Goal: Task Accomplishment & Management: Manage account settings

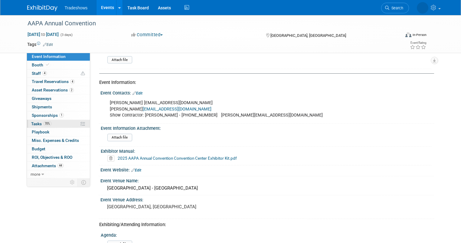
click at [33, 122] on span "Tasks 70%" at bounding box center [41, 124] width 20 height 5
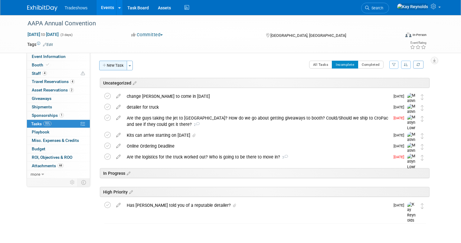
click at [101, 64] on button "New Task" at bounding box center [113, 66] width 28 height 10
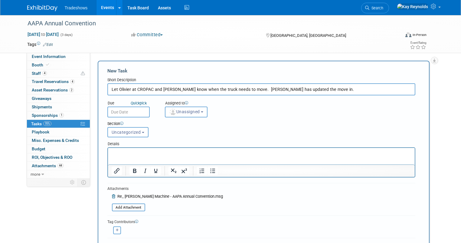
click at [314, 91] on input "Let Olivier at CROPAC and STephen know when the truck needs to move. Macie has …" at bounding box center [261, 89] width 308 height 12
click at [313, 91] on input "Let Olivier at CROPAC and STephen know when the truck needs to move. Macie has …" at bounding box center [261, 89] width 308 height 12
drag, startPoint x: 313, startPoint y: 91, endPoint x: 458, endPoint y: 252, distance: 216.5
click at [458, 243] on html "Tradeshows Events Add Event Bulk Upload Events Shareable Event Boards Recently …" at bounding box center [230, 121] width 461 height 243
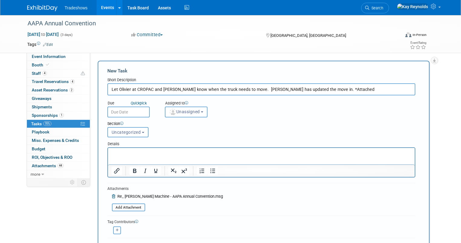
scroll to position [13, 0]
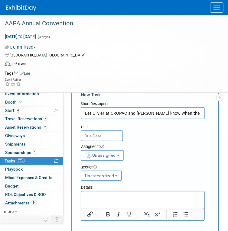
drag, startPoint x: 165, startPoint y: 55, endPoint x: -69, endPoint y: 81, distance: 235.3
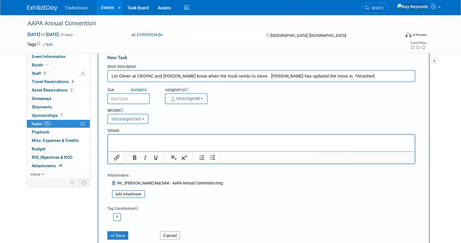
drag, startPoint x: 333, startPoint y: 76, endPoint x: 307, endPoint y: 76, distance: 26.6
click at [307, 76] on input "Let Olivier at CROPAC and STephen know when the truck needs to move. Macie has …" at bounding box center [261, 76] width 308 height 12
type input "Let Olivier at CROPAC and STephen know when the truck needs to move. Macie has …"
click at [115, 96] on input "text" at bounding box center [128, 98] width 42 height 11
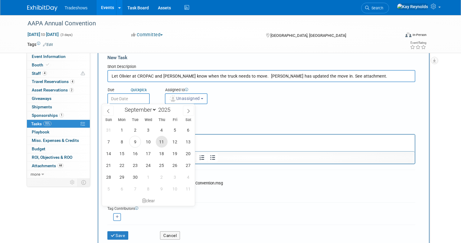
click at [161, 142] on span "11" at bounding box center [162, 142] width 12 height 12
type input "Sep 11, 2025"
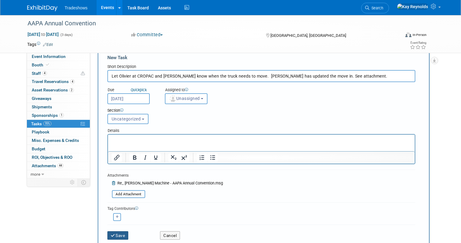
click at [111, 236] on button "Save" at bounding box center [117, 236] width 21 height 8
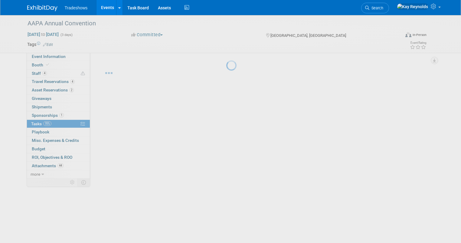
scroll to position [0, 0]
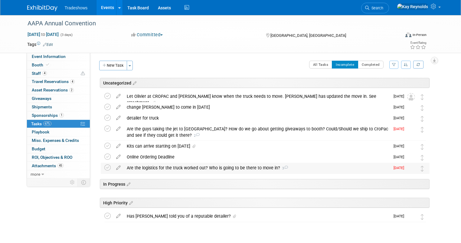
click at [149, 168] on div "Are the logistics for the truck worked out? Who is going to be there to move in…" at bounding box center [257, 168] width 266 height 10
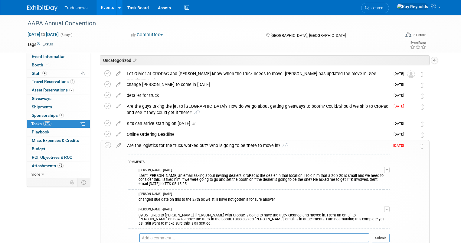
scroll to position [73, 0]
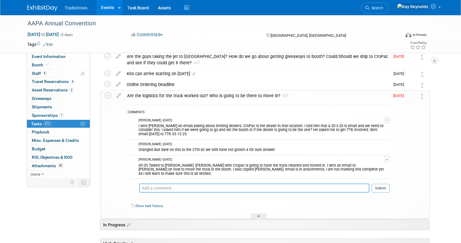
click at [139, 184] on textarea at bounding box center [254, 188] width 230 height 9
type textarea "s"
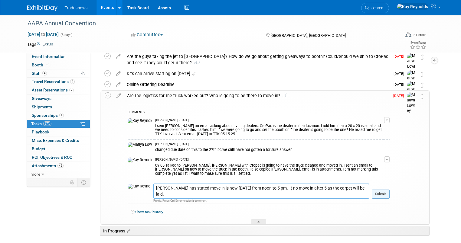
type textarea "Macie LaRose has stated move in is now on Sunday from noon to 5 pm. ( no move i…"
click at [386, 191] on button "Submit" at bounding box center [381, 194] width 18 height 9
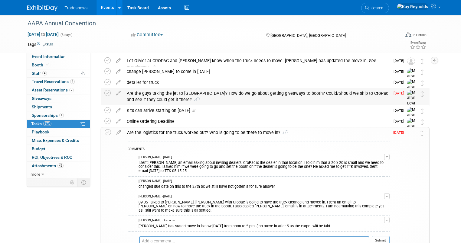
scroll to position [0, 0]
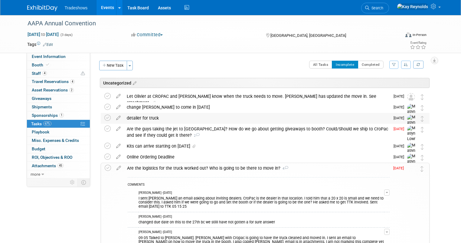
click at [143, 117] on div "detailer for truck" at bounding box center [257, 118] width 266 height 10
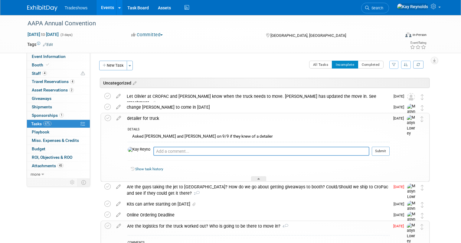
click at [30, 199] on div "Event Information Event Info Booth Booth 4 Staff 4 Staff 4 Travel Reservations …" at bounding box center [231, 224] width 416 height 419
click at [389, 4] on link "Search" at bounding box center [375, 8] width 28 height 11
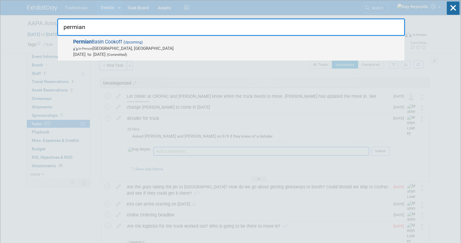
type input "permian"
click at [117, 41] on span "Permian Basin Cookoff (Upcoming) In-Person Midland, TX Nov 11, 2025 to Nov 12, …" at bounding box center [236, 48] width 330 height 18
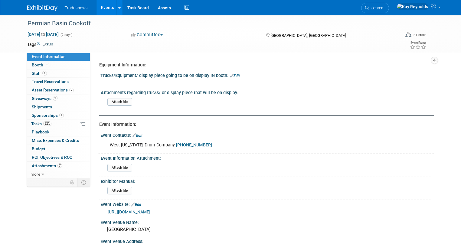
click at [61, 54] on link "Event Information" at bounding box center [58, 57] width 63 height 8
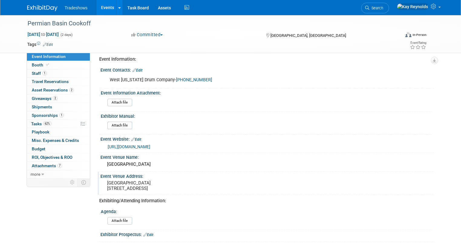
scroll to position [24, 0]
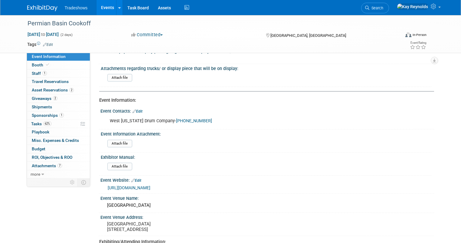
click at [129, 187] on link "[URL][DOMAIN_NAME]" at bounding box center [129, 188] width 43 height 5
click at [36, 65] on span "Booth" at bounding box center [41, 65] width 18 height 5
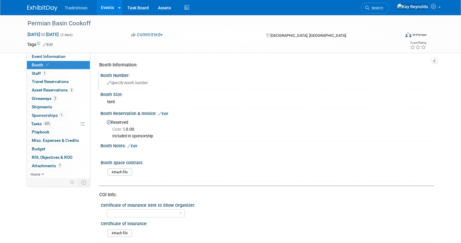
click at [112, 84] on span "Specify booth number" at bounding box center [127, 83] width 41 height 5
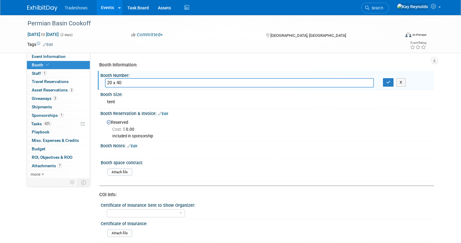
type input "20 x 40"
click at [112, 101] on div "tent" at bounding box center [267, 101] width 325 height 9
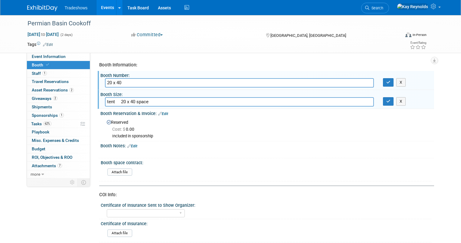
type input "tent 20 x 40 space"
click at [122, 82] on input "20 x 40" at bounding box center [239, 82] width 269 height 9
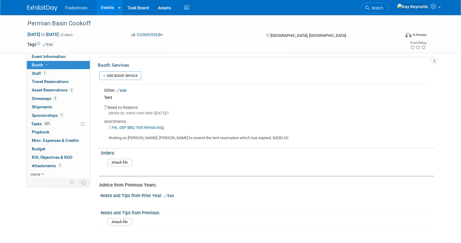
scroll to position [369, 0]
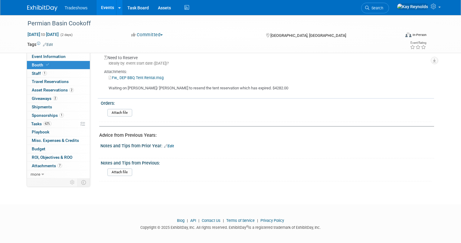
type input "20 x 40 We are the "in Kind Sponsor for Forklifts""
click at [84, 219] on div "Blog | API | Contact Us | Terms of Service | Privacy Policy Copyright © 2025 Ex…" at bounding box center [230, 224] width 461 height 12
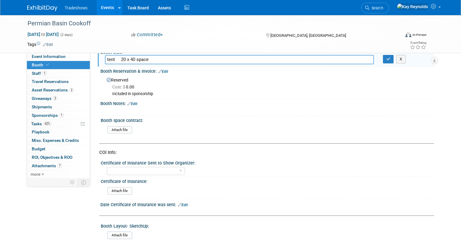
scroll to position [0, 0]
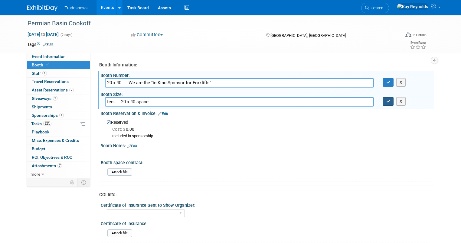
click at [390, 100] on icon "button" at bounding box center [388, 102] width 4 height 4
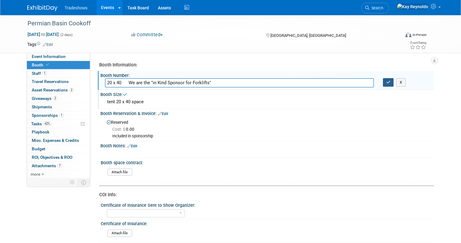
click at [390, 80] on icon "button" at bounding box center [388, 82] width 4 height 4
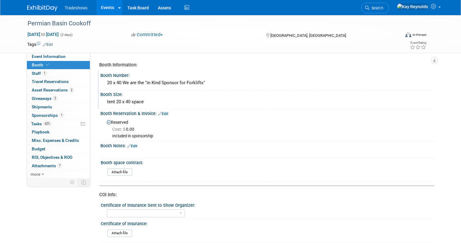
click at [72, 65] on link "Booth" at bounding box center [58, 65] width 63 height 8
click at [116, 171] on input "file" at bounding box center [91, 172] width 82 height 7
click at [41, 115] on span "Sponsorships 1" at bounding box center [48, 115] width 32 height 5
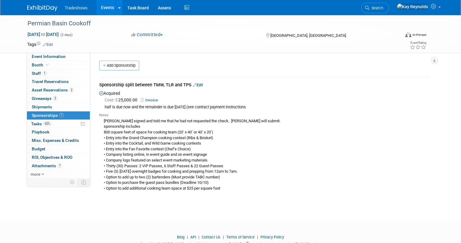
click at [143, 100] on link "Invoice" at bounding box center [151, 100] width 20 height 5
click at [41, 57] on span "Event Information" at bounding box center [49, 56] width 34 height 5
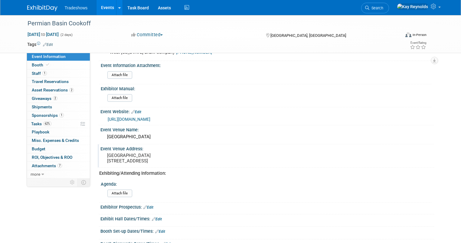
scroll to position [97, 0]
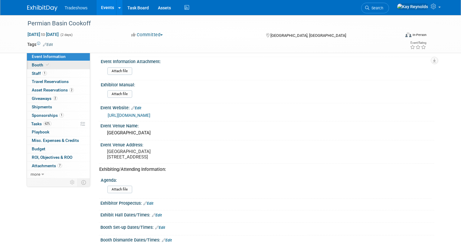
click at [55, 63] on link "Booth" at bounding box center [58, 65] width 63 height 8
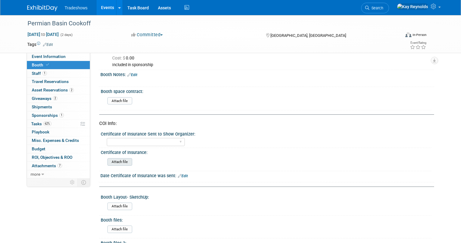
scroll to position [73, 0]
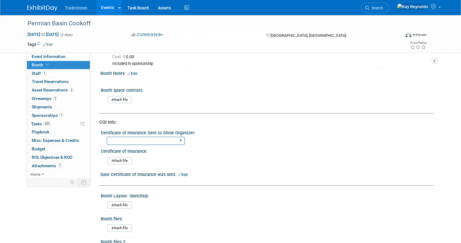
click at [128, 137] on select "Certificate of insurance not needed Certificate of insurance sent" at bounding box center [146, 141] width 78 height 8
click at [260, 144] on div "Certificate of Insurance Sent to Show Organizer: Certificate of insurance not n…" at bounding box center [265, 138] width 332 height 18
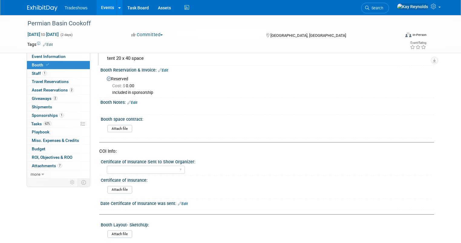
scroll to position [0, 0]
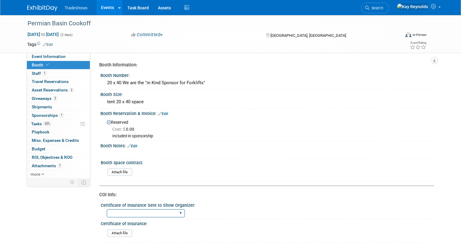
click at [117, 212] on select "Certificate of insurance not needed Certificate of insurance sent" at bounding box center [146, 214] width 78 height 8
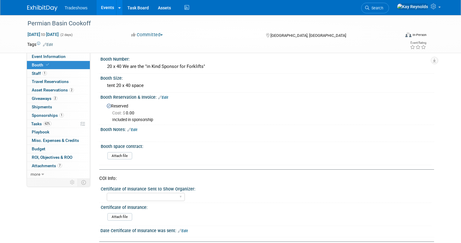
scroll to position [48, 0]
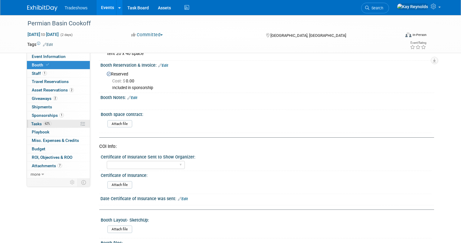
click at [37, 125] on span "Tasks 62%" at bounding box center [41, 124] width 20 height 5
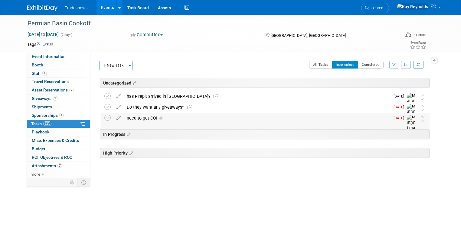
click at [134, 117] on div "need to get COI" at bounding box center [257, 118] width 266 height 10
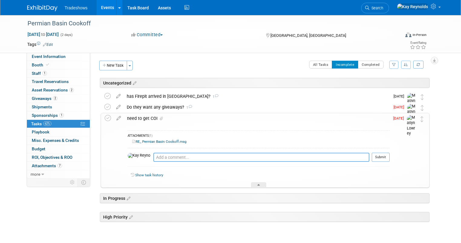
click at [153, 157] on textarea at bounding box center [261, 157] width 216 height 9
type textarea "09 09 25 [PERSON_NAME] requested COI"
click at [384, 157] on button "Submit" at bounding box center [381, 157] width 18 height 9
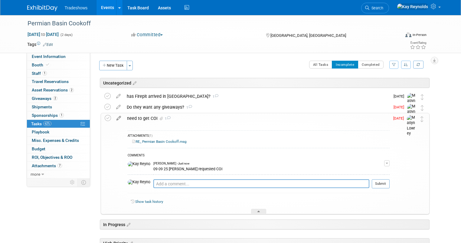
click at [113, 117] on icon at bounding box center [118, 117] width 11 height 8
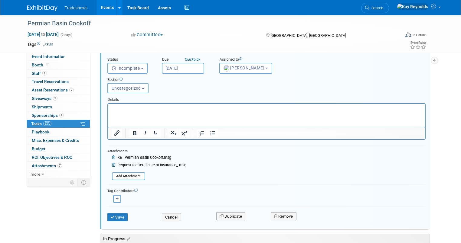
scroll to position [143, 0]
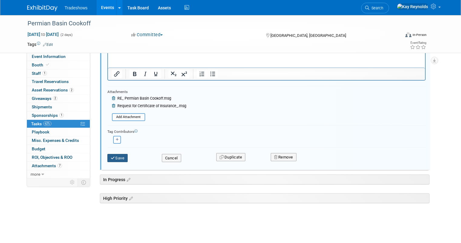
click at [113, 156] on button "Save" at bounding box center [117, 158] width 21 height 8
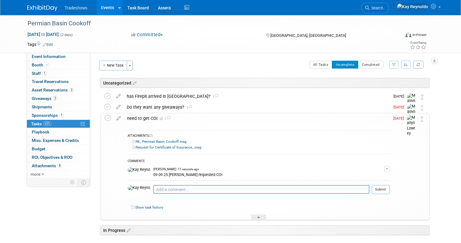
scroll to position [0, 0]
click at [369, 7] on icon at bounding box center [367, 8] width 4 height 4
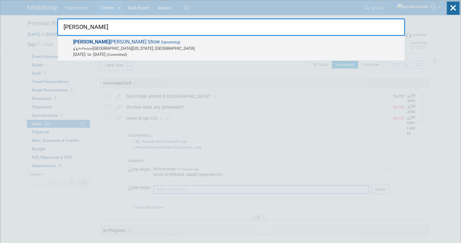
type input "[PERSON_NAME]"
click at [83, 46] on span "In-Person [GEOGRAPHIC_DATA][US_STATE], [GEOGRAPHIC_DATA]" at bounding box center [237, 48] width 328 height 6
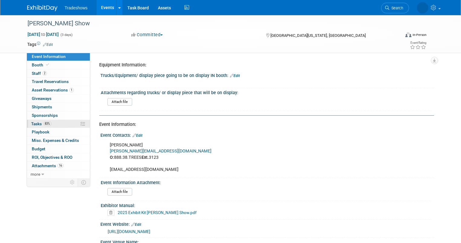
click at [51, 122] on link "83% Tasks 83%" at bounding box center [58, 124] width 63 height 8
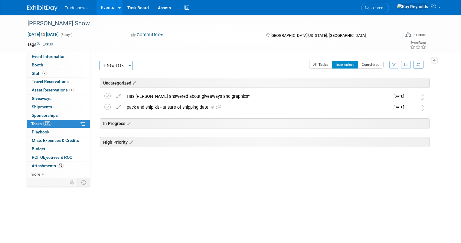
click at [113, 95] on icon at bounding box center [118, 95] width 11 height 8
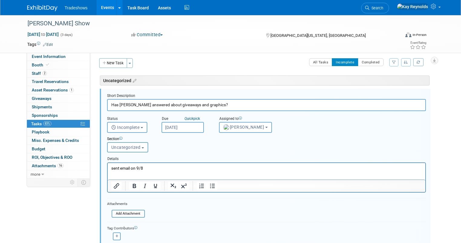
scroll to position [3, 0]
click at [147, 168] on p "sent email on 9/8" at bounding box center [266, 168] width 311 height 6
click at [286, 176] on p "Matthew answered 09 09 – a lumber truck such as X360 would be great as well as …" at bounding box center [266, 174] width 311 height 6
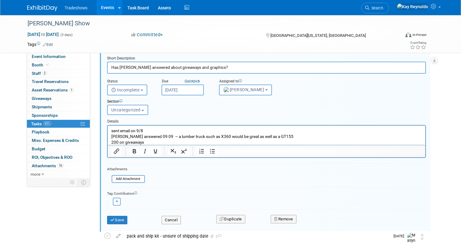
scroll to position [51, 0]
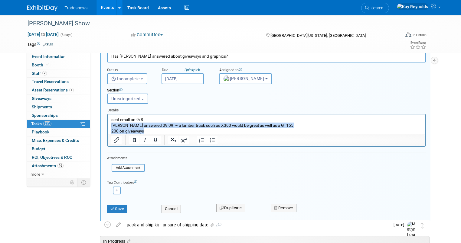
drag, startPoint x: 146, startPoint y: 130, endPoint x: 104, endPoint y: 125, distance: 43.0
click at [107, 125] on html "sent email on 9/8 Matthew answered 09 09 – a lumber truck such as X360 would be…" at bounding box center [266, 124] width 318 height 20
copy body "Matthew answered 09 09 – a lumber truck such as X360 would be great as well as …"
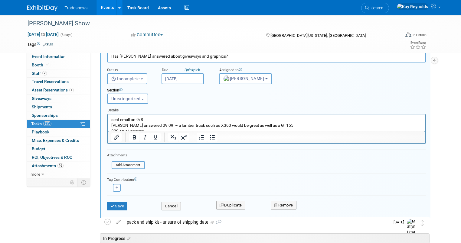
scroll to position [0, 0]
click at [169, 206] on button "Cancel" at bounding box center [171, 206] width 19 height 8
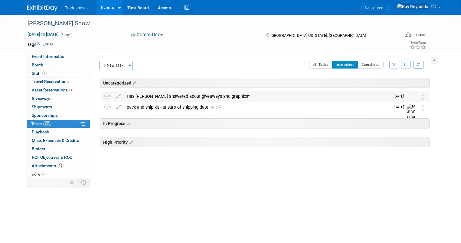
click at [145, 97] on div "Has Matthew answered about giveaways and graphics?" at bounding box center [257, 96] width 266 height 10
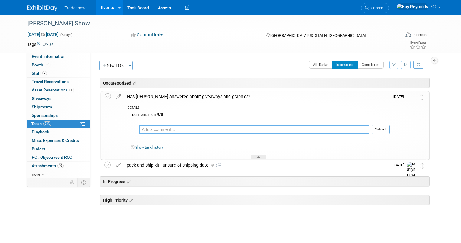
click at [151, 129] on textarea at bounding box center [254, 129] width 230 height 9
paste textarea "Matthew answered 09 09 – a lumber truck such as X360 would be great as well as …"
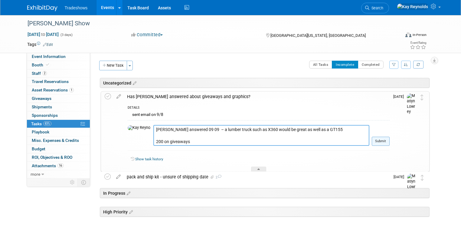
type textarea "Matthew answered 09 09 – a lumber truck such as X360 would be great as well as …"
click at [381, 139] on button "Submit" at bounding box center [381, 141] width 18 height 9
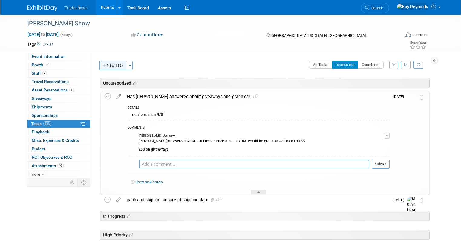
click at [110, 67] on button "New Task" at bounding box center [113, 66] width 28 height 10
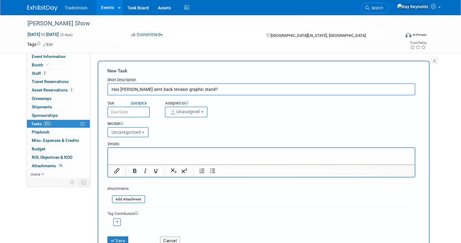
click at [127, 108] on input "text" at bounding box center [128, 112] width 42 height 11
click at [111, 91] on input "Has Matthew sent back tension graphic stand?" at bounding box center [261, 89] width 308 height 12
click at [130, 91] on input "Ask Matthew sent back tension graphic stand?" at bounding box center [261, 89] width 308 height 12
type input "Ask Matthew to send back tension graphic stand"
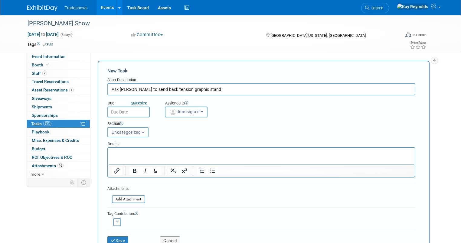
click at [108, 112] on input "text" at bounding box center [128, 112] width 42 height 11
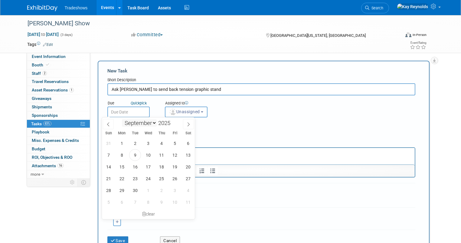
click at [154, 123] on select "January February March April May June July August September October November De…" at bounding box center [139, 123] width 35 height 8
select select "9"
click at [122, 119] on select "January February March April May June July August September October November De…" at bounding box center [139, 123] width 35 height 8
click at [123, 155] on span "6" at bounding box center [122, 155] width 12 height 12
type input "Oct 6, 2025"
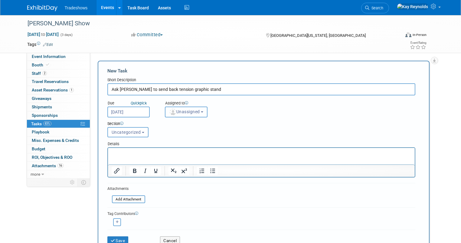
click at [173, 110] on span "Unassigned" at bounding box center [184, 111] width 31 height 5
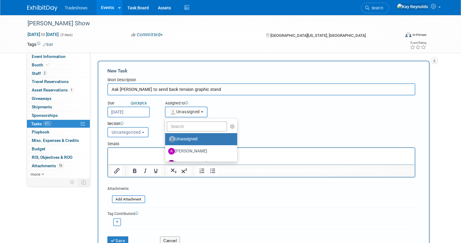
click at [174, 111] on span "Unassigned" at bounding box center [184, 111] width 31 height 5
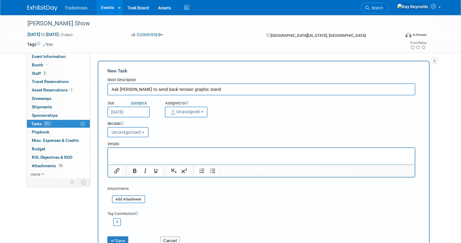
click at [174, 111] on span "Unassigned" at bounding box center [184, 111] width 31 height 5
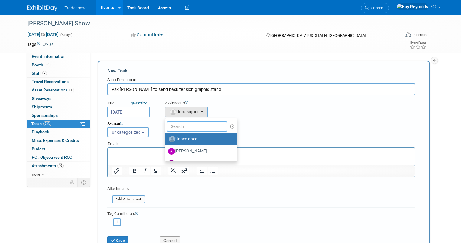
click at [179, 124] on input "text" at bounding box center [197, 127] width 60 height 10
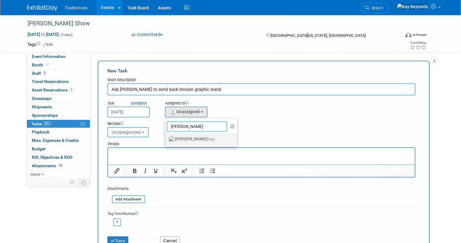
type input "[PERSON_NAME]"
click at [180, 136] on label "Kay Reynolds (me)" at bounding box center [199, 140] width 63 height 10
click at [166, 137] on input "Kay Reynolds (me)" at bounding box center [164, 139] width 4 height 4
select select "5e9256d4-eeb1-4d7e-ac69-1857632dd0f4"
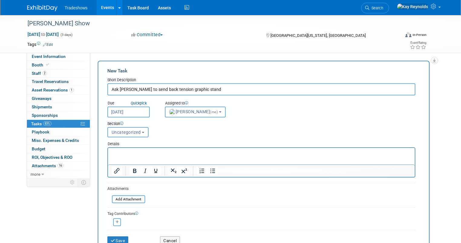
click at [116, 221] on icon "button" at bounding box center [117, 222] width 3 height 3
select select
click at [118, 237] on input "text" at bounding box center [141, 239] width 60 height 10
click at [142, 240] on input "Mat" at bounding box center [141, 239] width 60 height 10
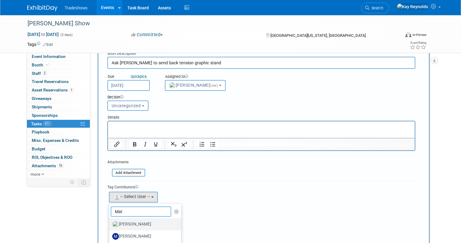
type input "Mat"
click at [138, 220] on label "[PERSON_NAME]" at bounding box center [143, 225] width 63 height 10
click at [110, 222] on input "[PERSON_NAME]" at bounding box center [108, 224] width 4 height 4
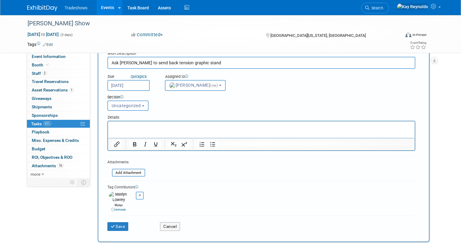
drag, startPoint x: 129, startPoint y: 219, endPoint x: 124, endPoint y: 219, distance: 5.1
click at [124, 219] on div "Save" at bounding box center [129, 225] width 53 height 12
click at [118, 223] on button "Save" at bounding box center [117, 227] width 21 height 8
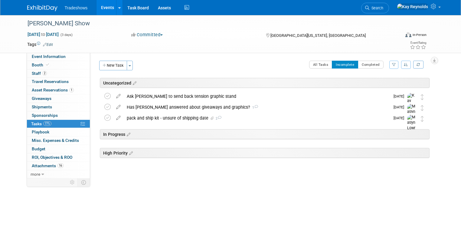
click at [103, 5] on link "Events" at bounding box center [107, 7] width 22 height 15
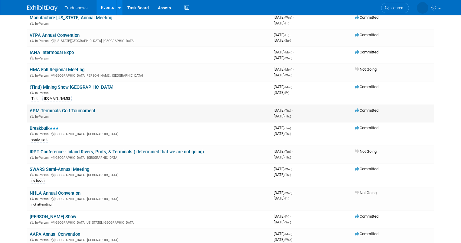
scroll to position [73, 0]
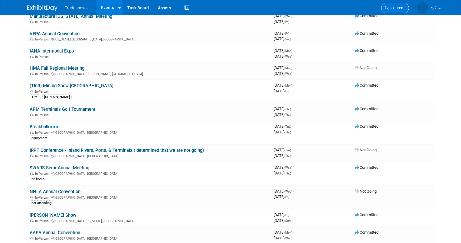
click at [400, 6] on span "Search" at bounding box center [396, 8] width 14 height 5
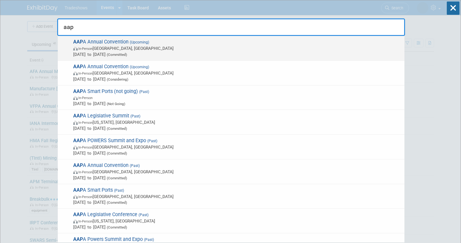
type input "aap"
click at [90, 46] on span "In-Person [GEOGRAPHIC_DATA], [GEOGRAPHIC_DATA]" at bounding box center [237, 48] width 328 height 6
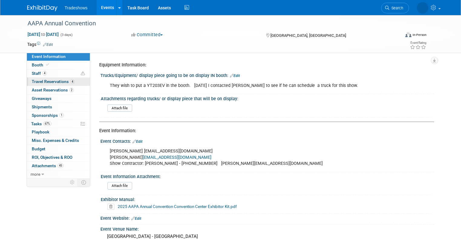
click at [54, 83] on span "Travel Reservations 4" at bounding box center [53, 81] width 43 height 5
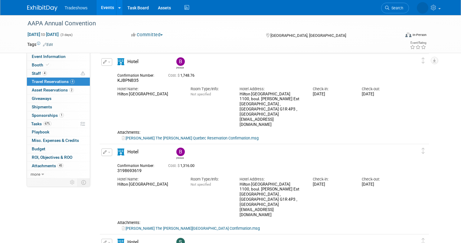
scroll to position [24, 0]
click at [54, 124] on link "67% Tasks 67%" at bounding box center [58, 124] width 63 height 8
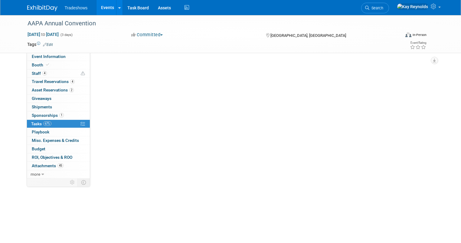
scroll to position [0, 0]
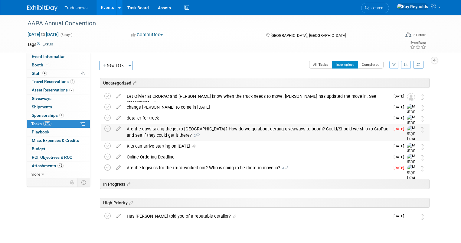
click at [163, 133] on div "Are the guys taking the jet to [GEOGRAPHIC_DATA]? How do we go about getting gi…" at bounding box center [257, 132] width 266 height 17
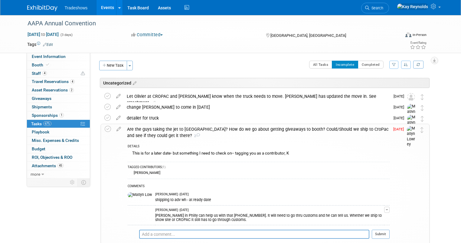
scroll to position [24, 0]
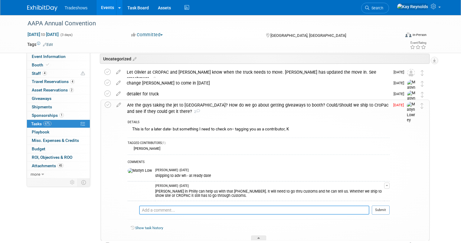
click at [157, 209] on textarea at bounding box center [254, 210] width 230 height 9
click at [153, 209] on textarea at bounding box center [254, 210] width 230 height 9
type textarea "w"
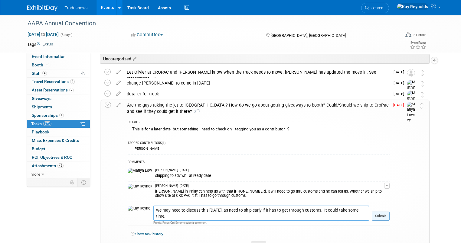
type textarea "we may need to discuss this tomorrow, as need to ship early if it has to get th…"
click at [383, 216] on button "Submit" at bounding box center [381, 216] width 18 height 9
